Goal: Find specific page/section: Locate a particular part of the current website

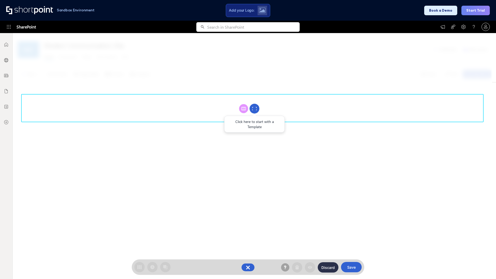
click at [255, 109] on circle at bounding box center [255, 109] width 10 height 10
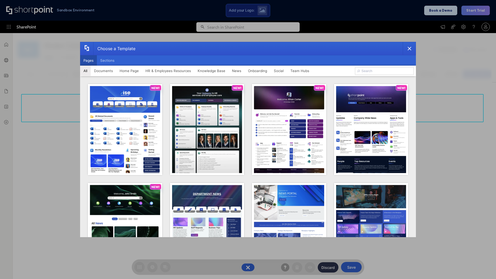
click at [88, 61] on button "Pages" at bounding box center [88, 60] width 17 height 10
type input "HR 2"
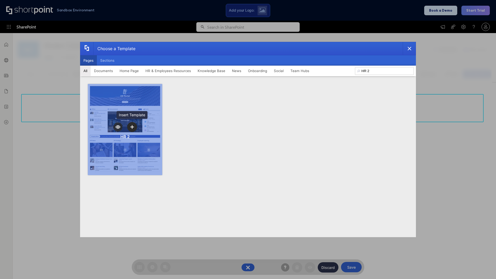
click at [132, 127] on icon "template selector" at bounding box center [132, 127] width 4 height 4
